Goal: Entertainment & Leisure: Consume media (video, audio)

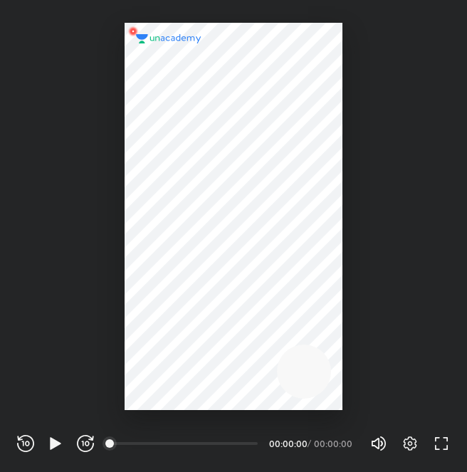
scroll to position [472, 467]
click at [57, 436] on icon "button" at bounding box center [55, 443] width 17 height 17
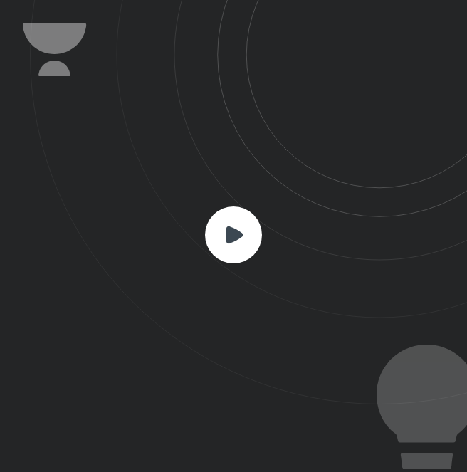
click at [246, 231] on rect at bounding box center [233, 234] width 57 height 57
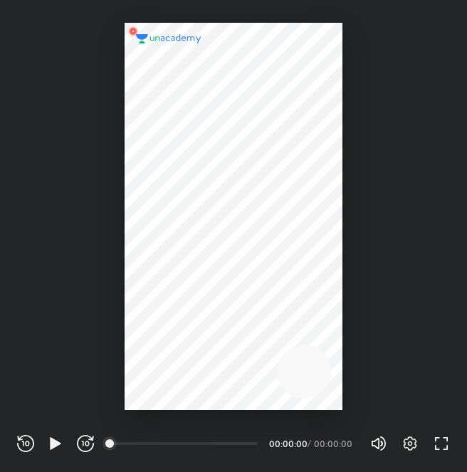
click at [214, 442] on div "00:00" at bounding box center [184, 443] width 147 height 14
drag, startPoint x: 68, startPoint y: 456, endPoint x: 49, endPoint y: 441, distance: 23.3
click at [49, 441] on div "REWIND (J) PLAY (K) FORWARD (L) 00:00 00:00:00 / 00:00:00 Volume (M) 100% Setti…" at bounding box center [233, 441] width 467 height 62
click at [49, 441] on icon "button" at bounding box center [55, 443] width 17 height 17
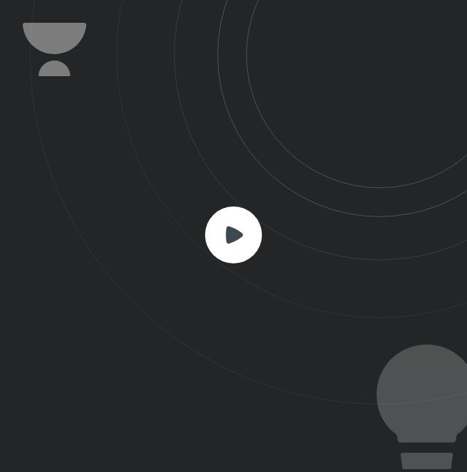
click at [231, 233] on icon at bounding box center [234, 234] width 17 height 17
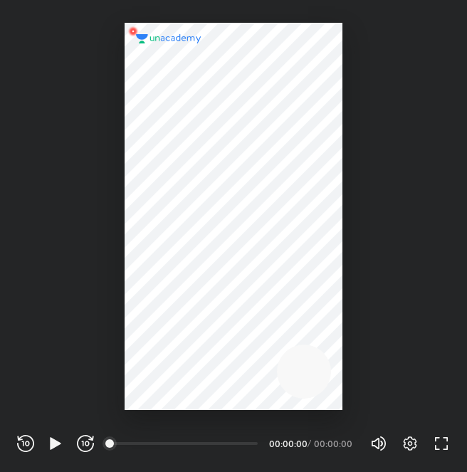
scroll to position [472, 467]
click at [142, 442] on div "00:00" at bounding box center [184, 443] width 147 height 14
